Goal: Transaction & Acquisition: Purchase product/service

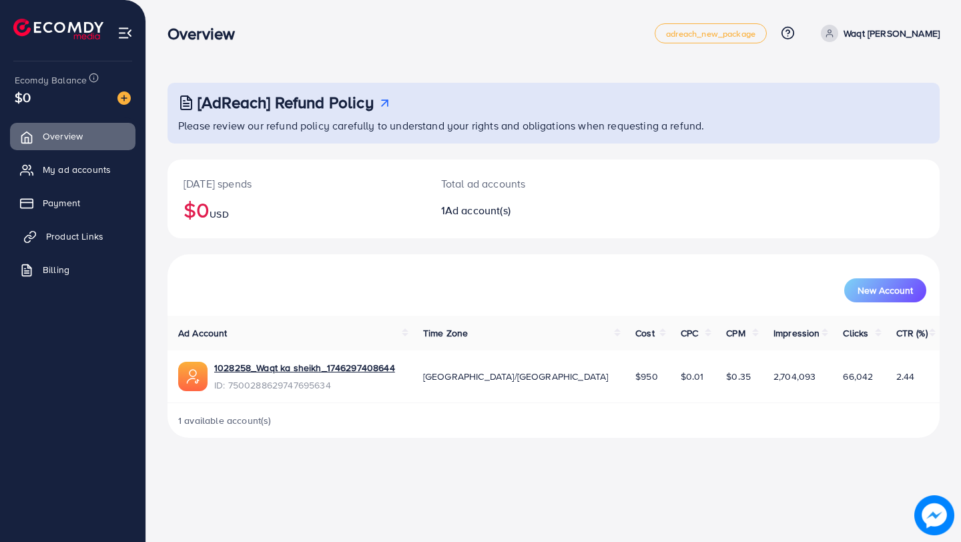
click at [85, 234] on span "Product Links" at bounding box center [74, 236] width 57 height 13
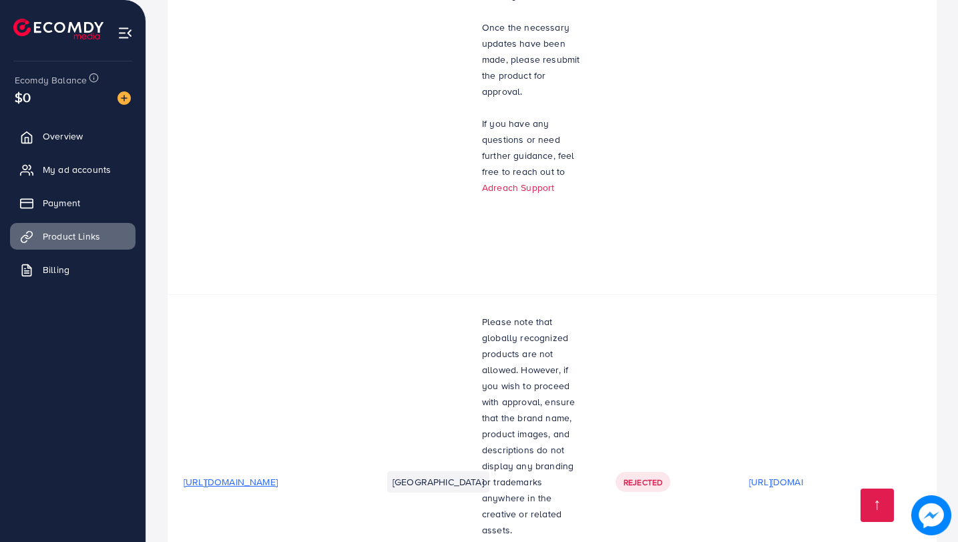
scroll to position [2445, 0]
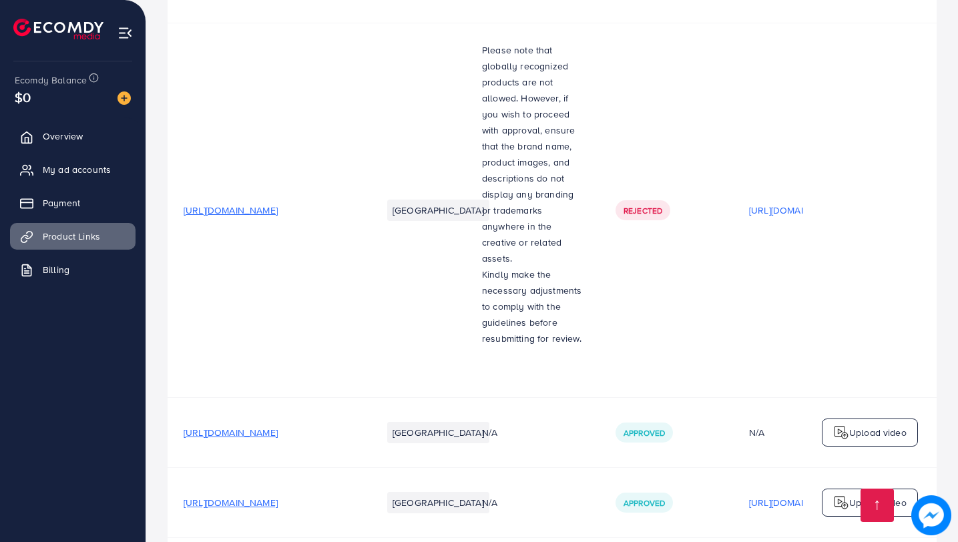
click at [278, 496] on span "https://waqtkasheikh.com/products/top-notch-watch" at bounding box center [231, 502] width 94 height 13
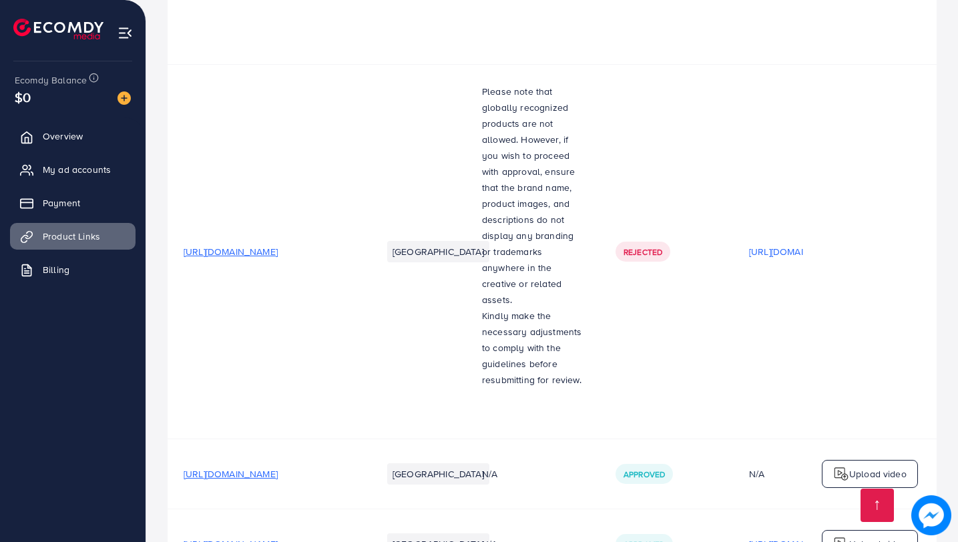
scroll to position [2406, 0]
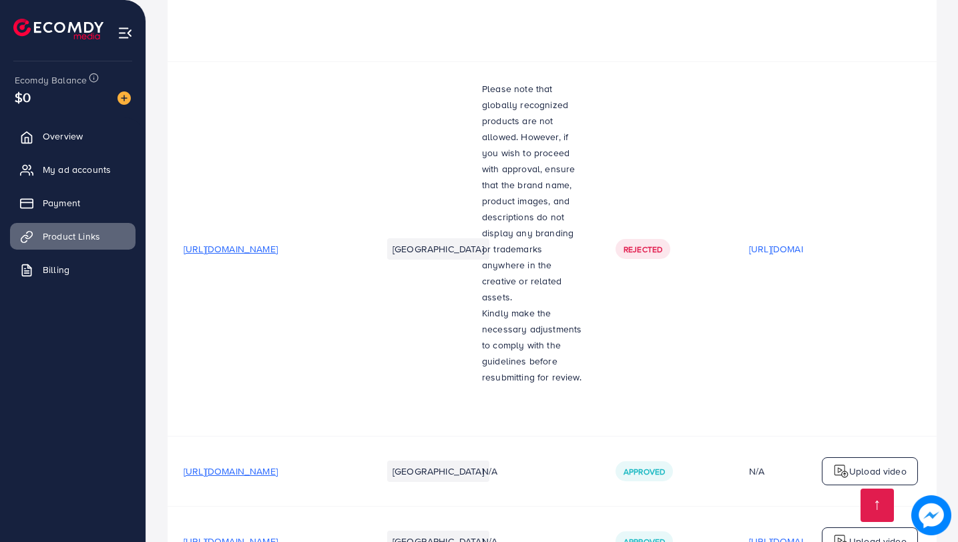
click at [278, 464] on span "https://waqtkasheikh.com/products/green-petal-leaf" at bounding box center [231, 470] width 94 height 13
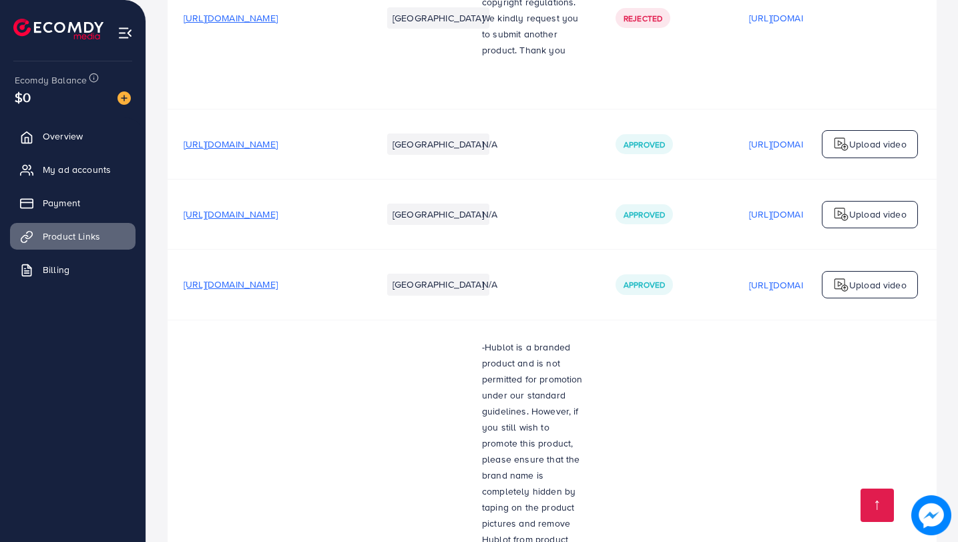
scroll to position [1404, 0]
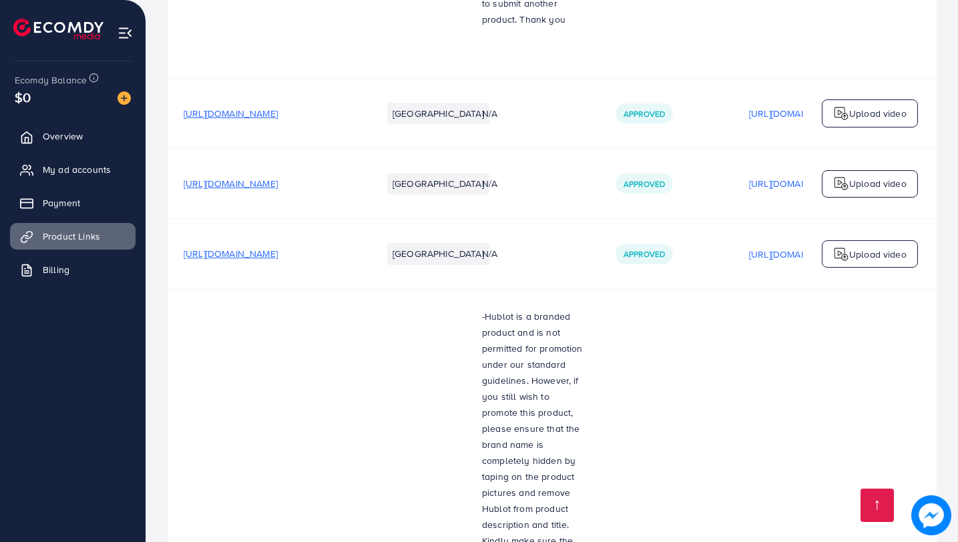
click at [278, 190] on span "https://waqtkasheikh.com/products/premium-black-watch" at bounding box center [231, 183] width 94 height 13
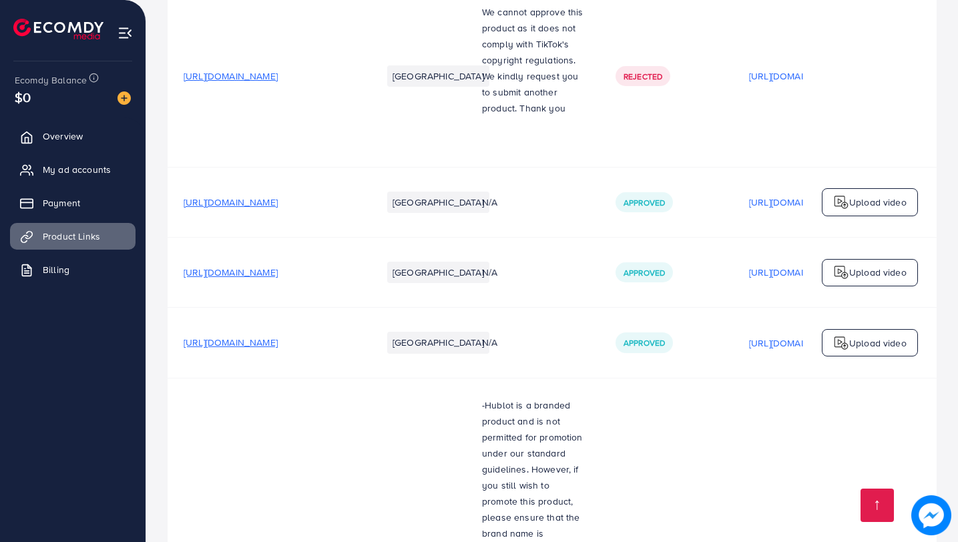
scroll to position [1300, 0]
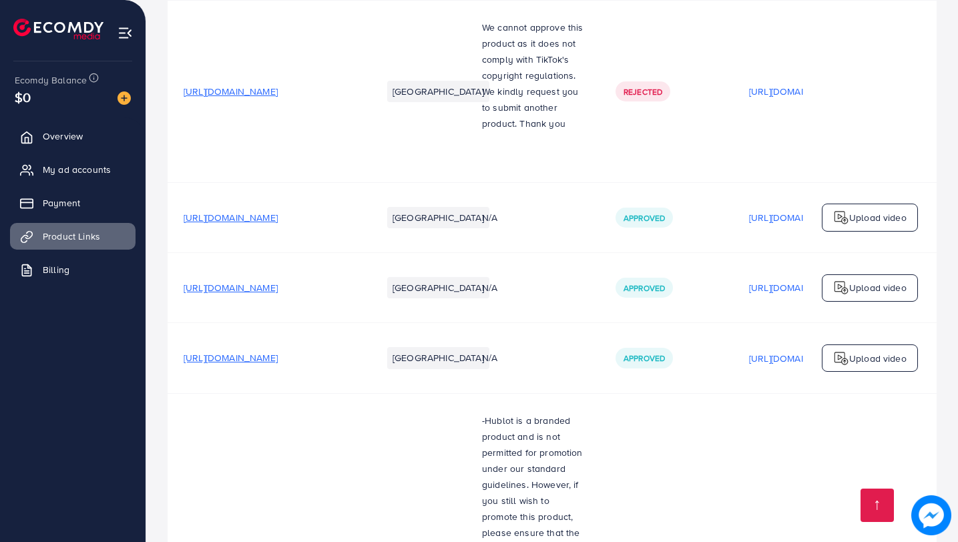
click at [278, 223] on span "https://waqtkasheikh.com/products/best-watch-premium" at bounding box center [231, 217] width 94 height 13
click at [86, 206] on link "Payment" at bounding box center [72, 203] width 125 height 27
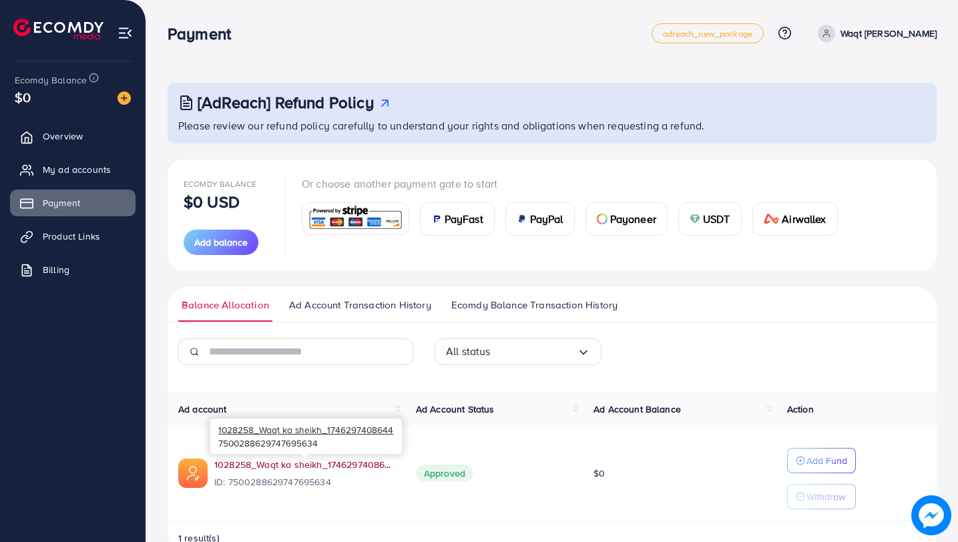
click at [277, 466] on link "1028258_Waqt ka sheikh_1746297408644" at bounding box center [304, 464] width 180 height 13
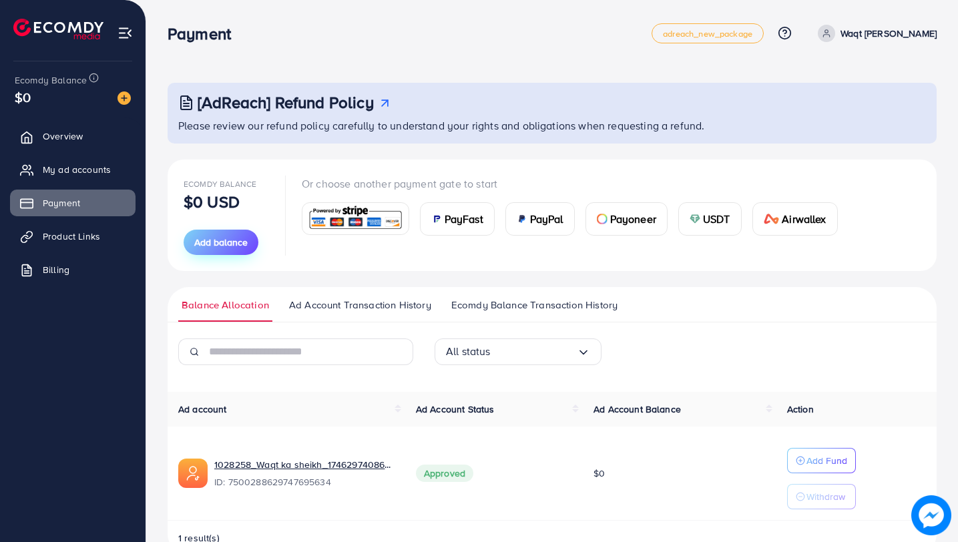
click at [209, 234] on button "Add balance" at bounding box center [221, 242] width 75 height 25
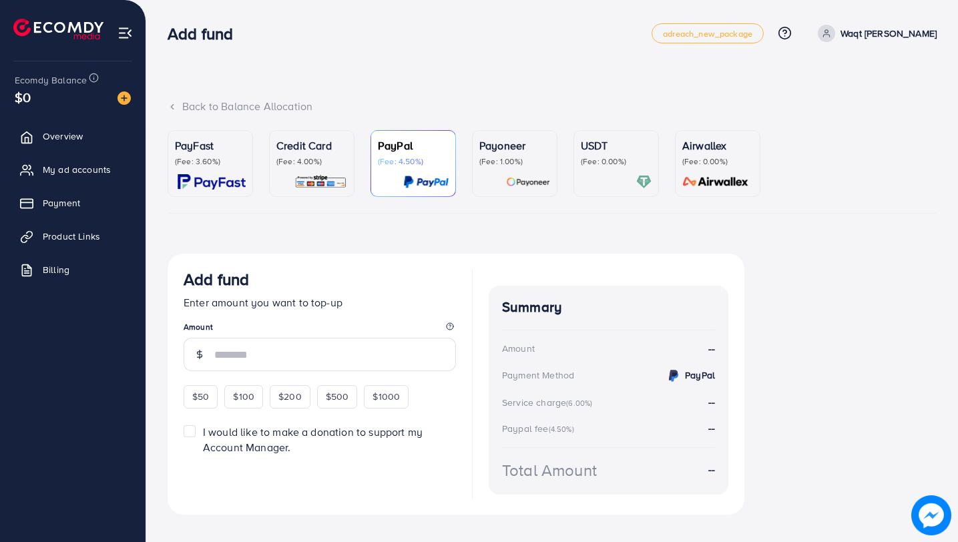
click at [227, 165] on p "(Fee: 3.60%)" at bounding box center [210, 161] width 71 height 11
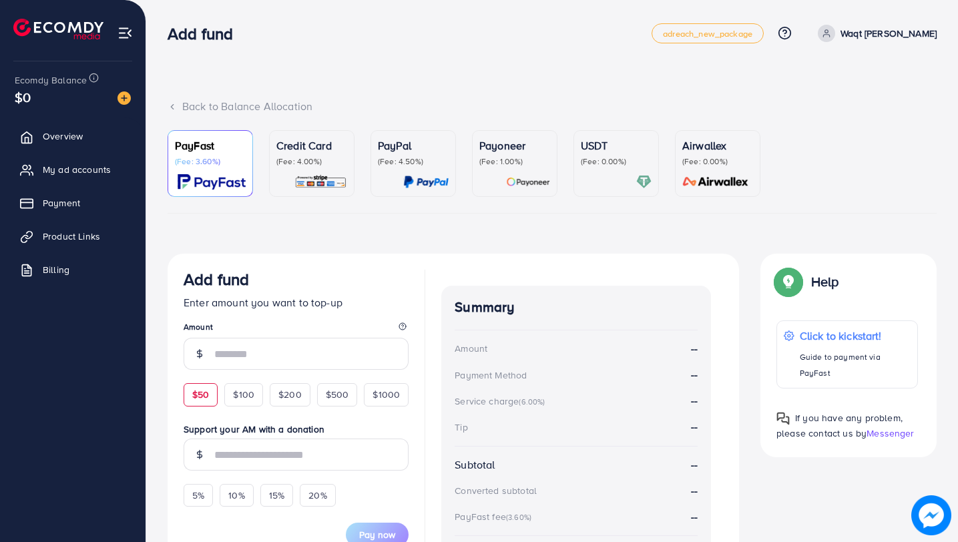
click at [192, 397] on span "$50" at bounding box center [200, 394] width 17 height 13
type input "**"
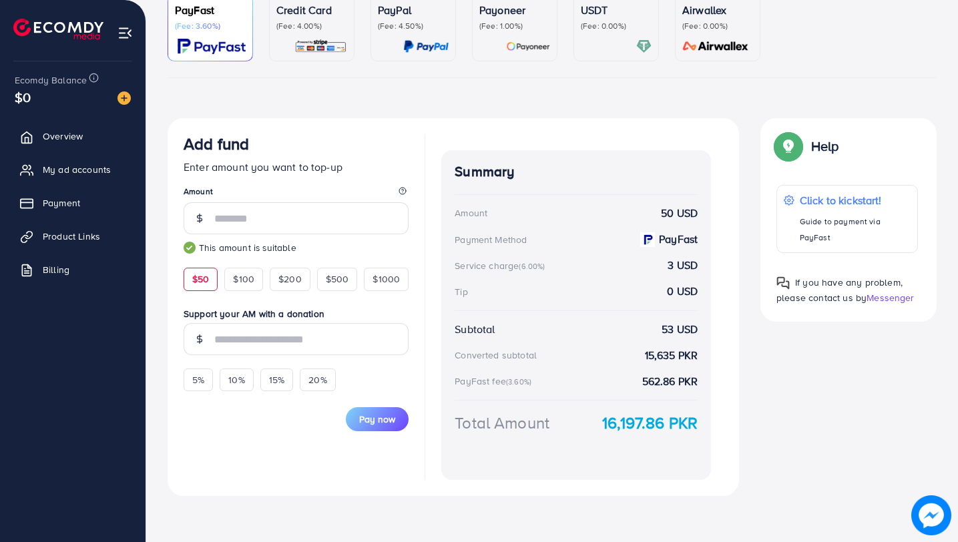
scroll to position [137, 0]
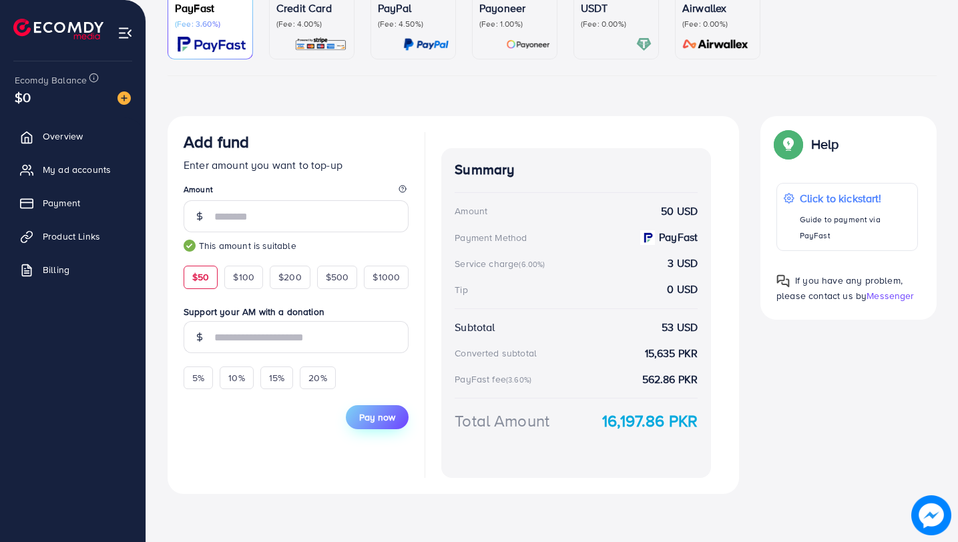
click at [388, 422] on span "Pay now" at bounding box center [377, 416] width 36 height 13
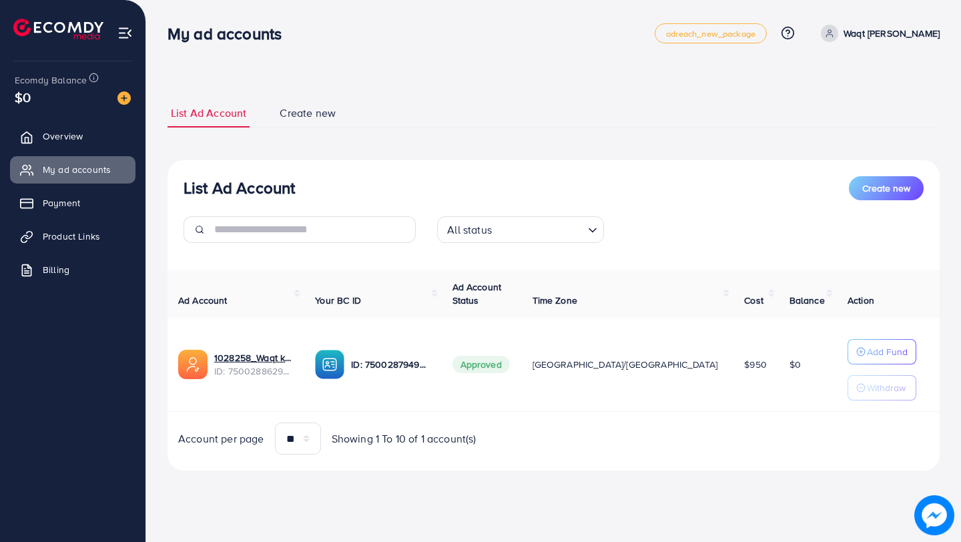
click at [121, 95] on img at bounding box center [123, 97] width 13 height 13
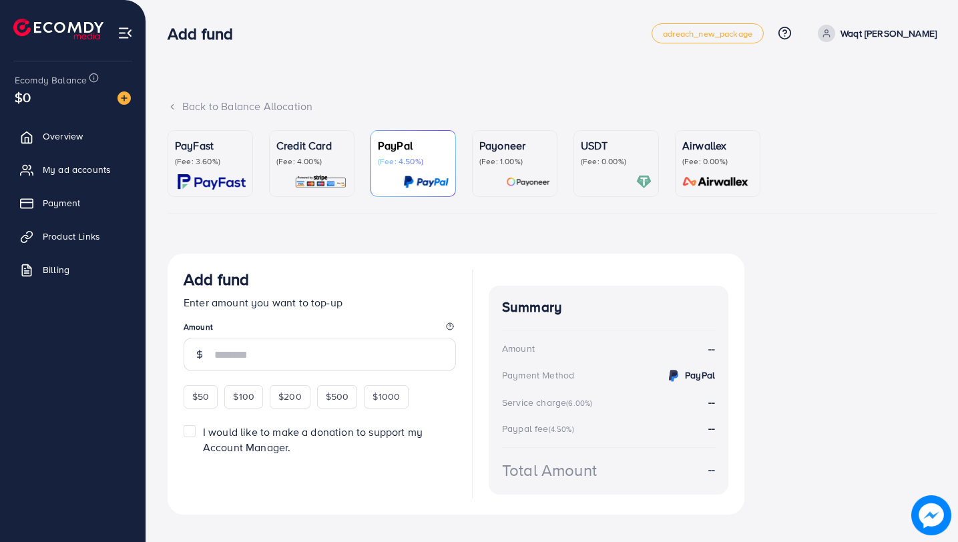
click at [231, 168] on div "PayFast (Fee: 3.60%)" at bounding box center [210, 163] width 71 height 52
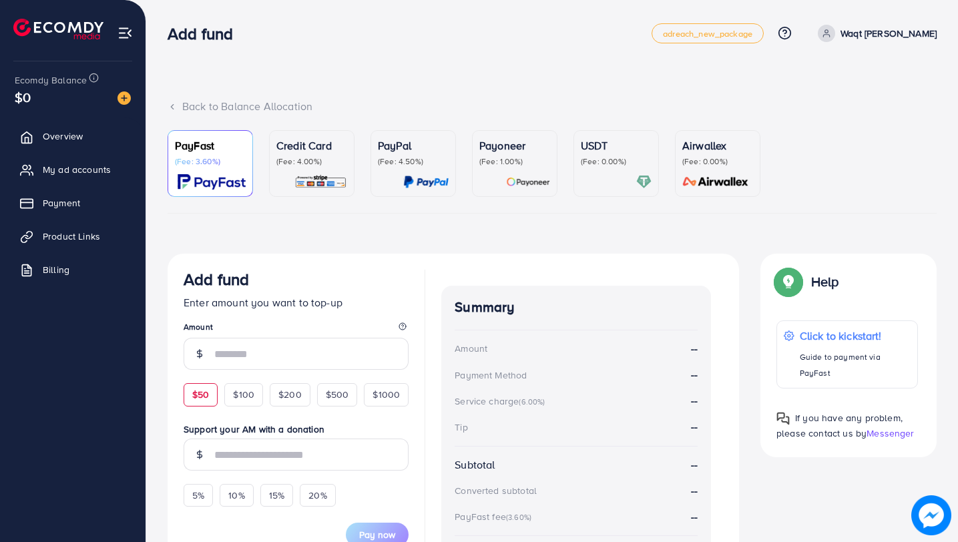
click at [199, 397] on span "$50" at bounding box center [200, 394] width 17 height 13
type input "**"
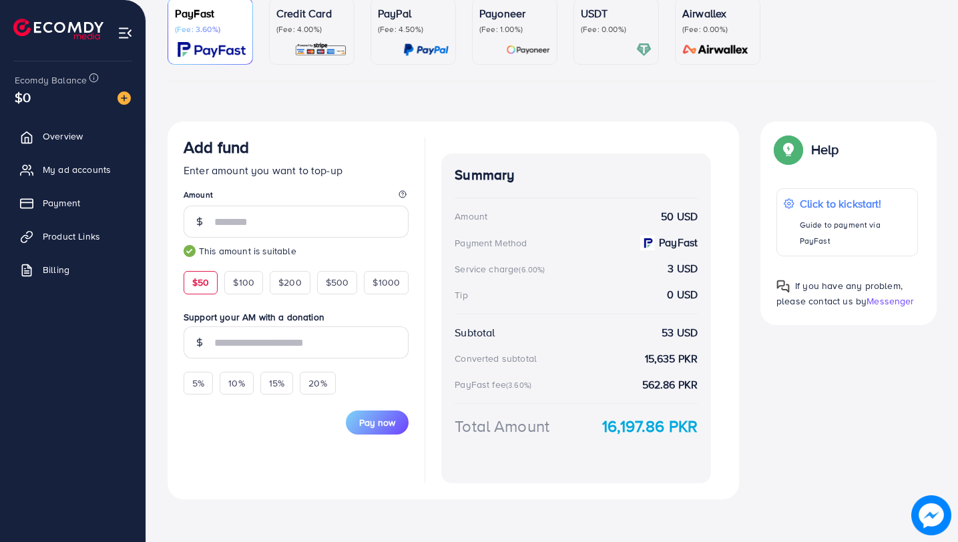
scroll to position [137, 0]
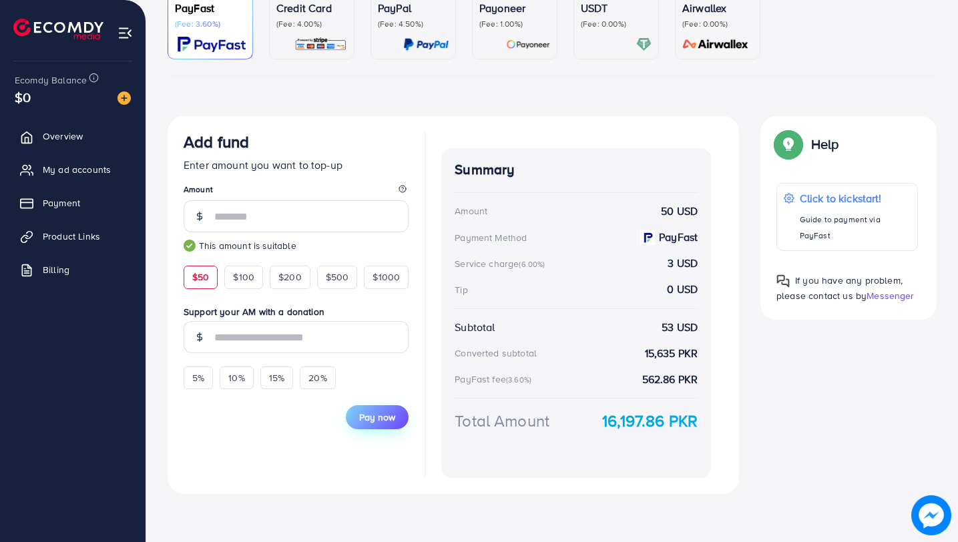
click at [378, 428] on button "Pay now" at bounding box center [377, 417] width 63 height 24
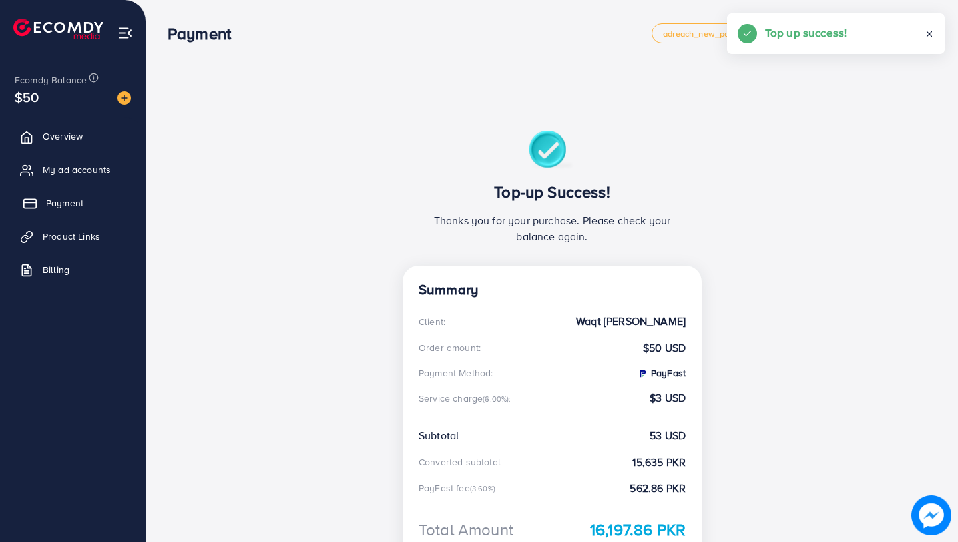
click at [44, 205] on link "Payment" at bounding box center [72, 203] width 125 height 27
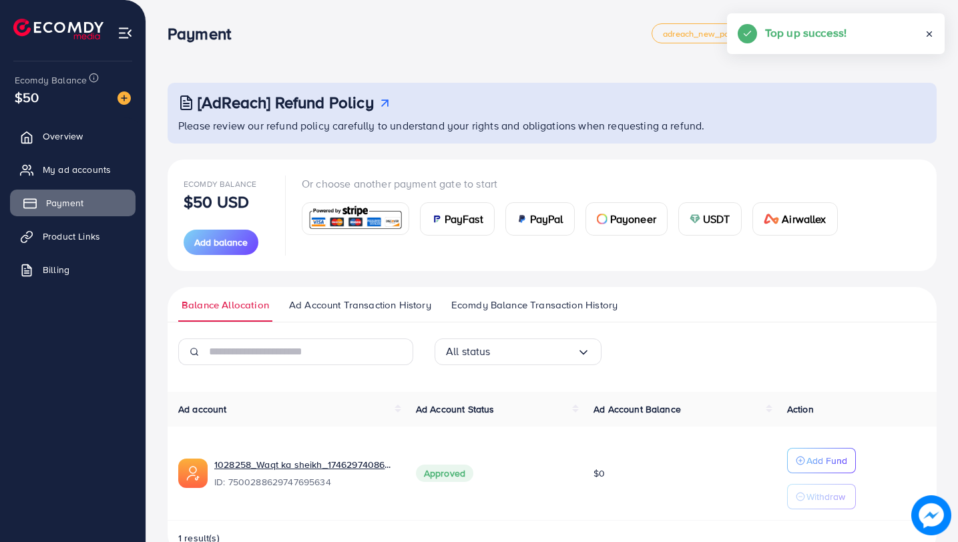
scroll to position [35, 0]
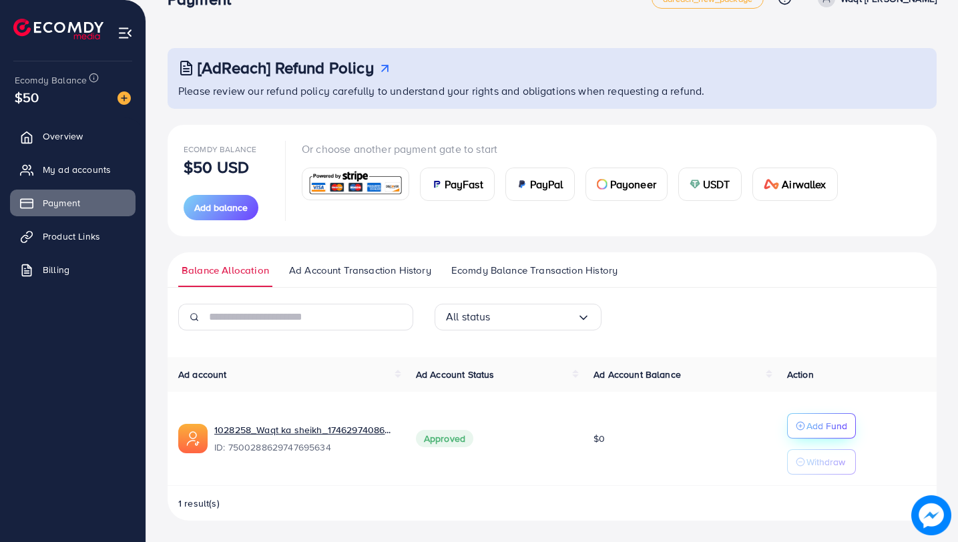
click at [841, 424] on p "Add Fund" at bounding box center [826, 426] width 41 height 16
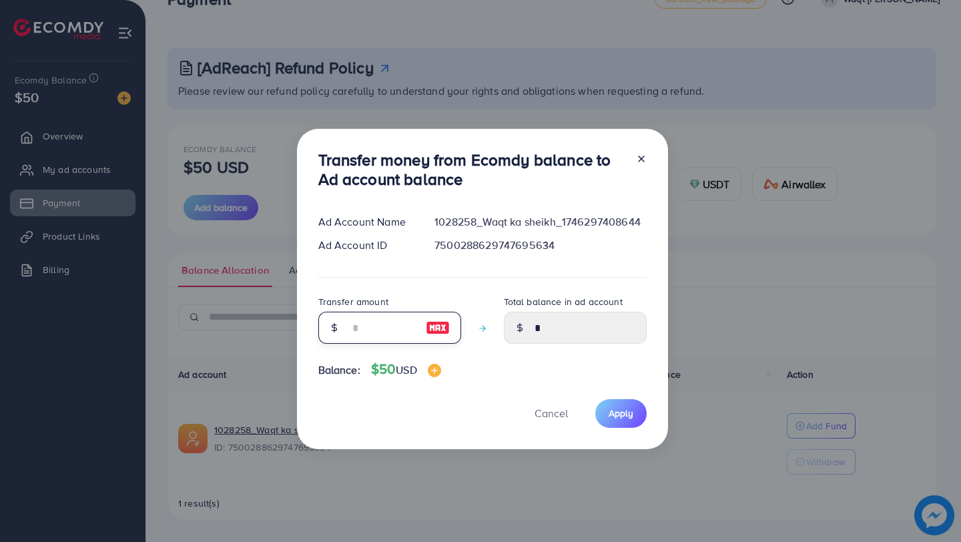
click at [376, 340] on input "number" at bounding box center [382, 328] width 67 height 32
type input "*"
type input "****"
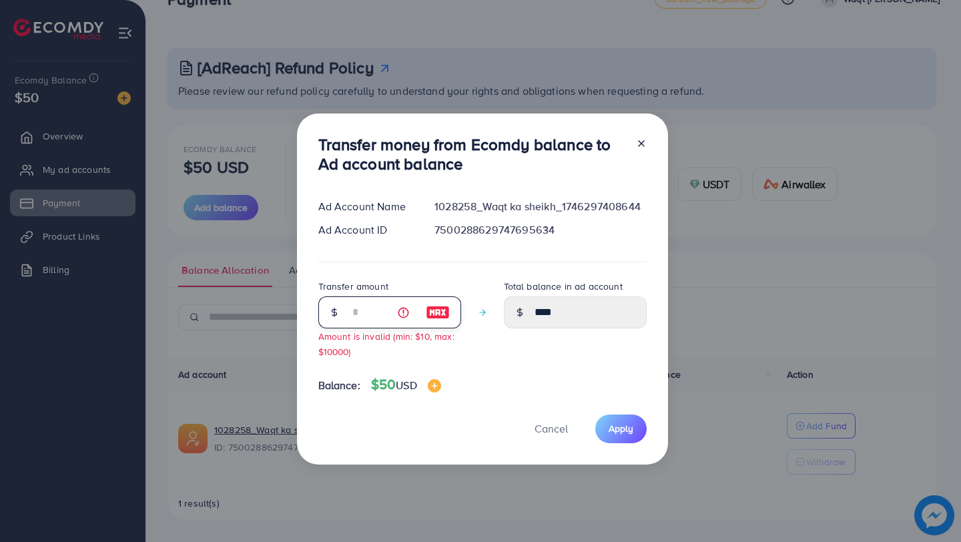
type input "**"
type input "*****"
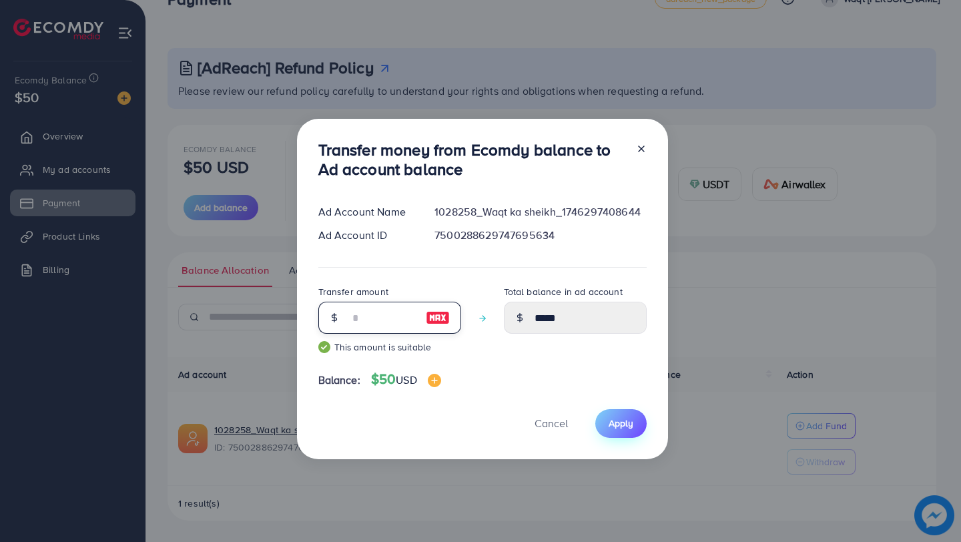
type input "**"
click at [609, 429] on span "Apply" at bounding box center [621, 422] width 25 height 13
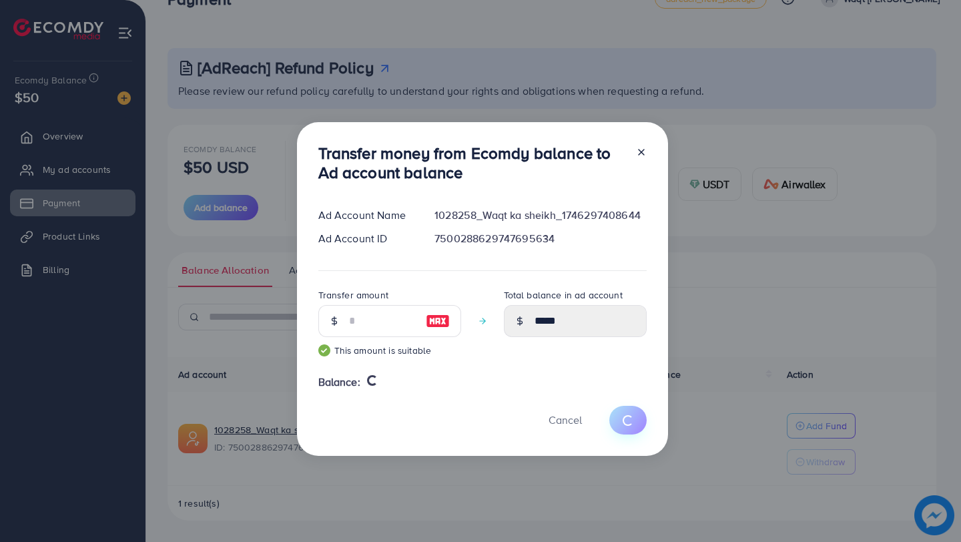
type input "*"
